Goal: Find specific page/section: Find specific page/section

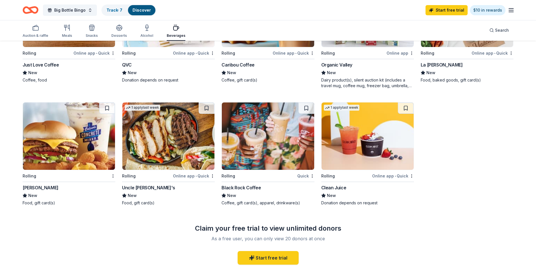
scroll to position [361, 0]
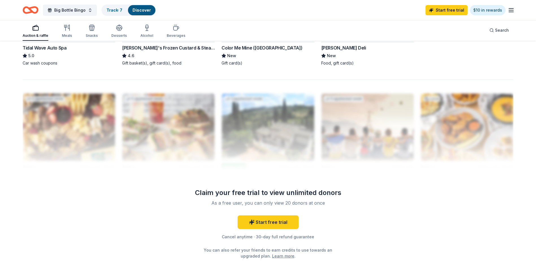
scroll to position [510, 0]
